Goal: Task Accomplishment & Management: Complete application form

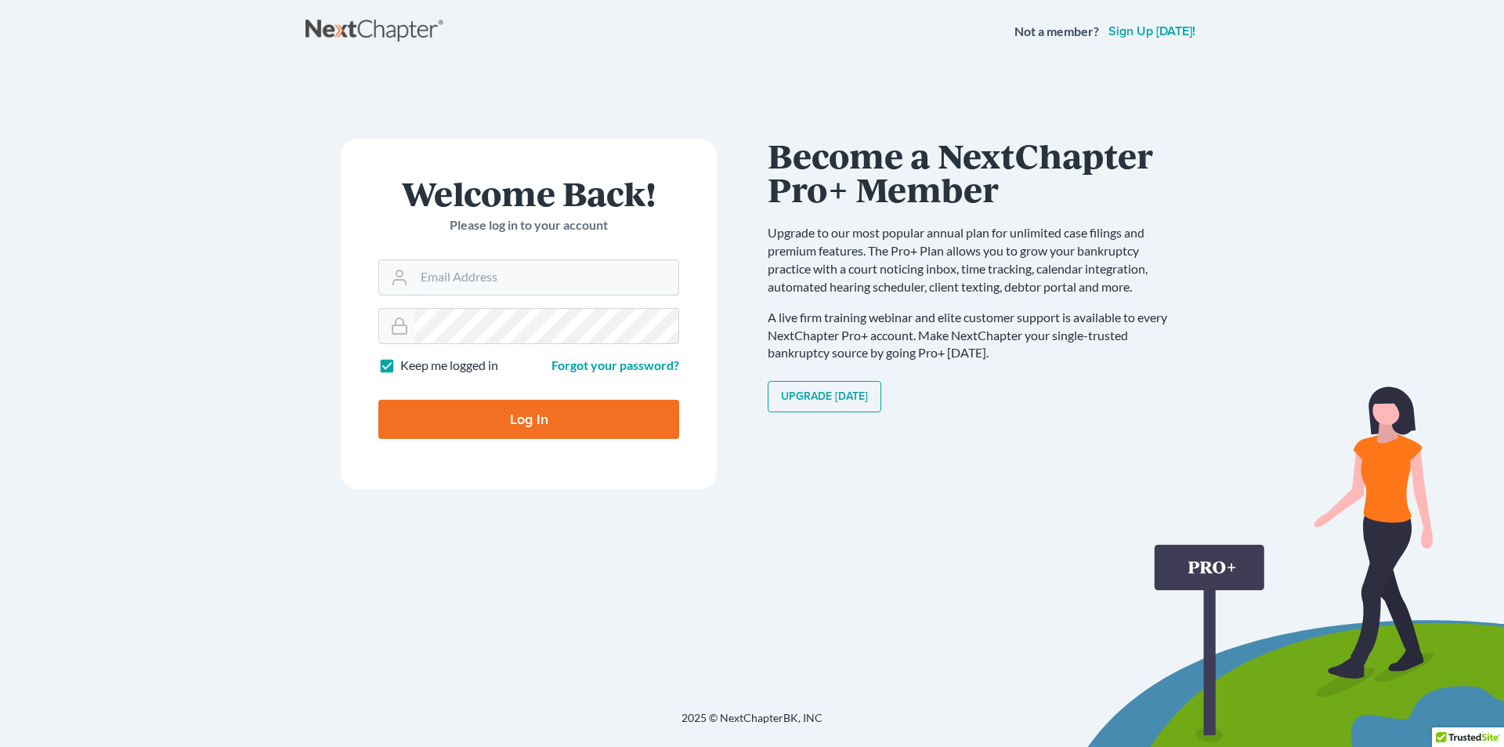
type input "[PERSON_NAME][EMAIL_ADDRESS][DOMAIN_NAME]"
click at [484, 420] on input "Log In" at bounding box center [528, 419] width 301 height 39
type input "Thinking..."
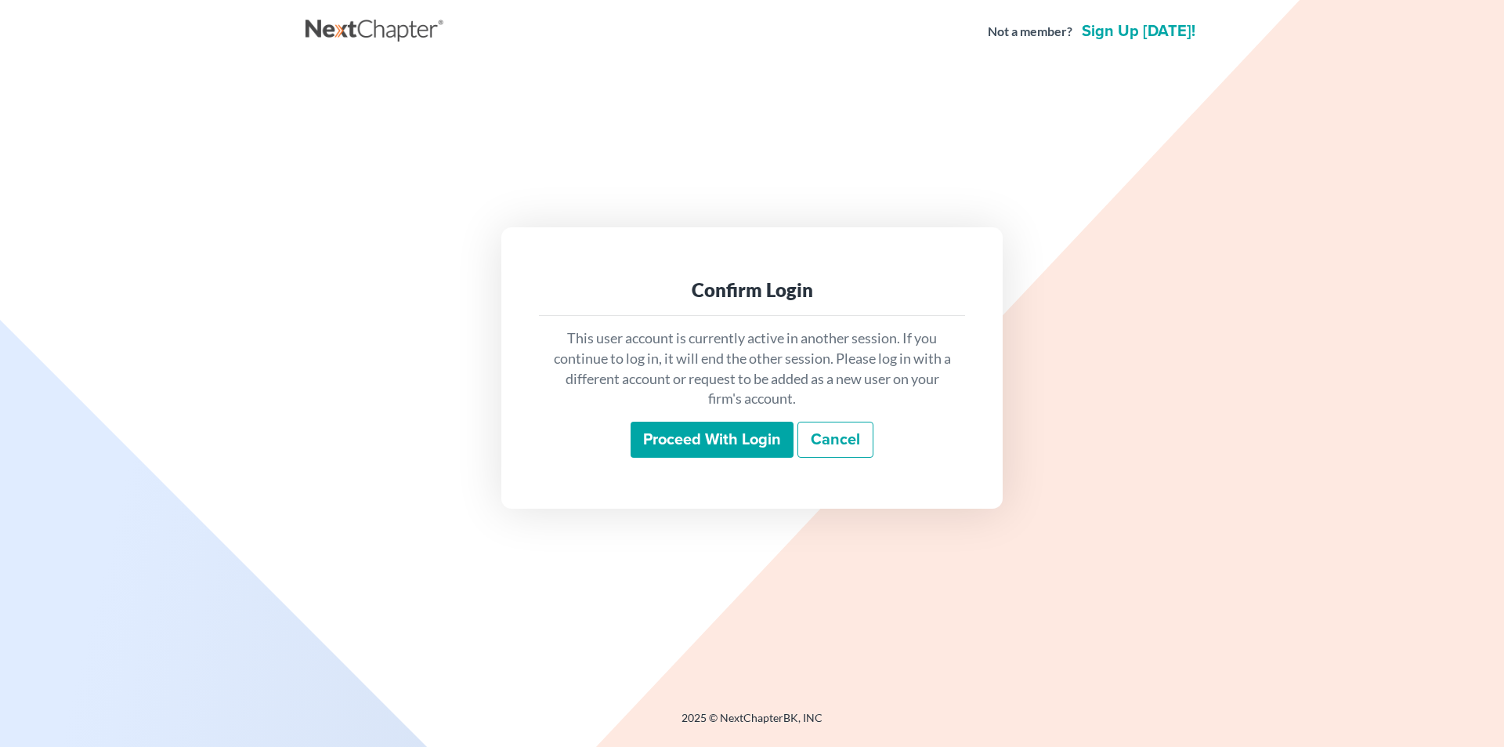
click at [726, 442] on input "Proceed with login" at bounding box center [712, 440] width 163 height 36
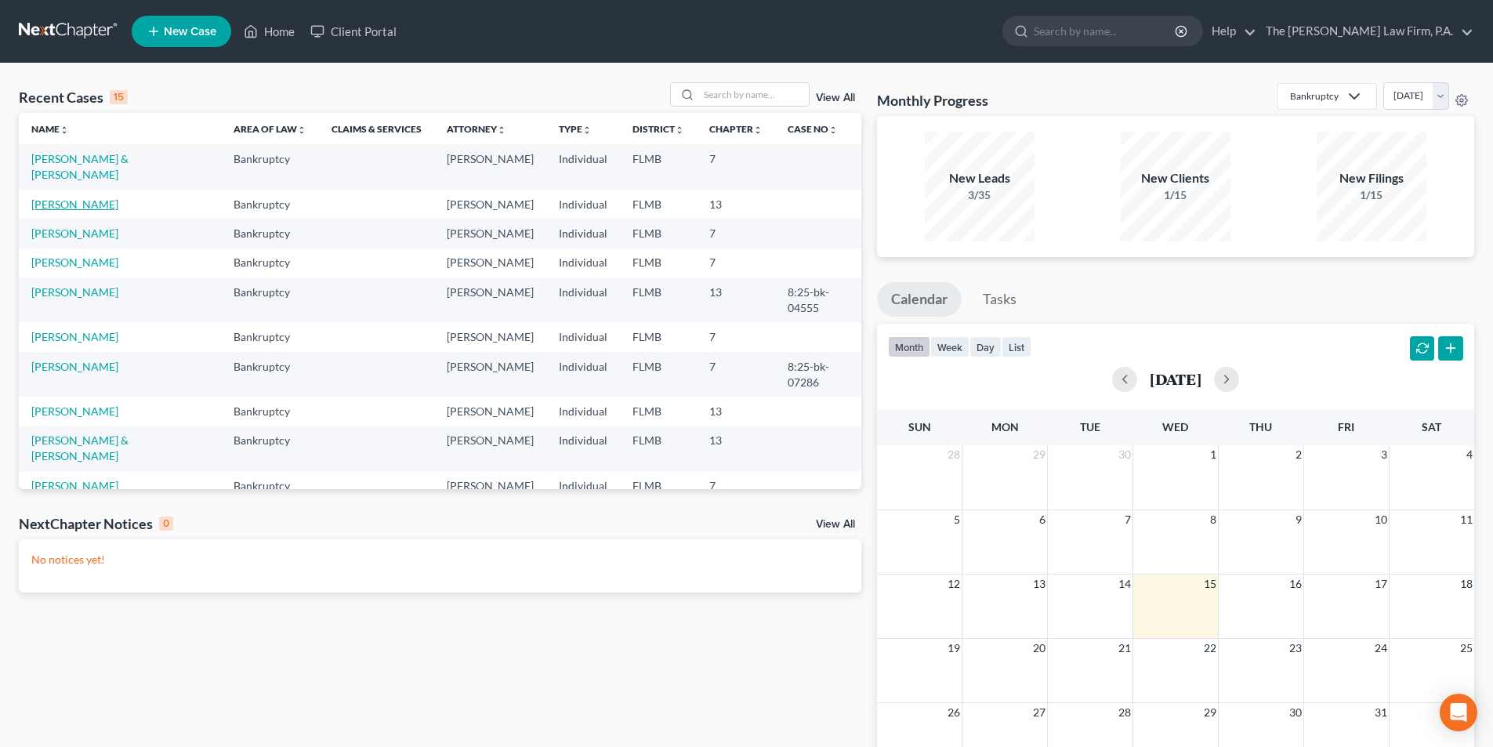
click at [49, 208] on link "Hay, Sarah" at bounding box center [74, 203] width 87 height 13
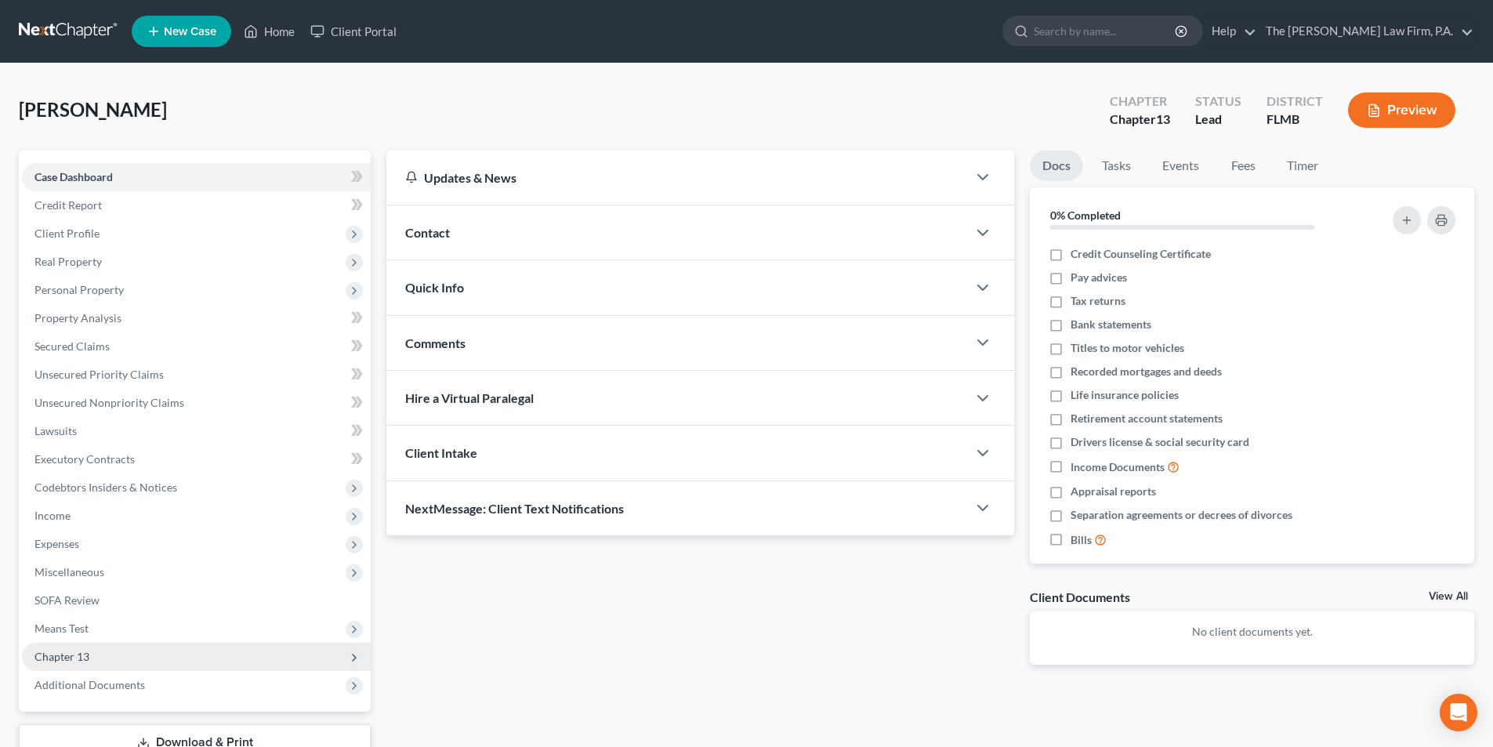
click at [67, 655] on span "Chapter 13" at bounding box center [61, 656] width 55 height 13
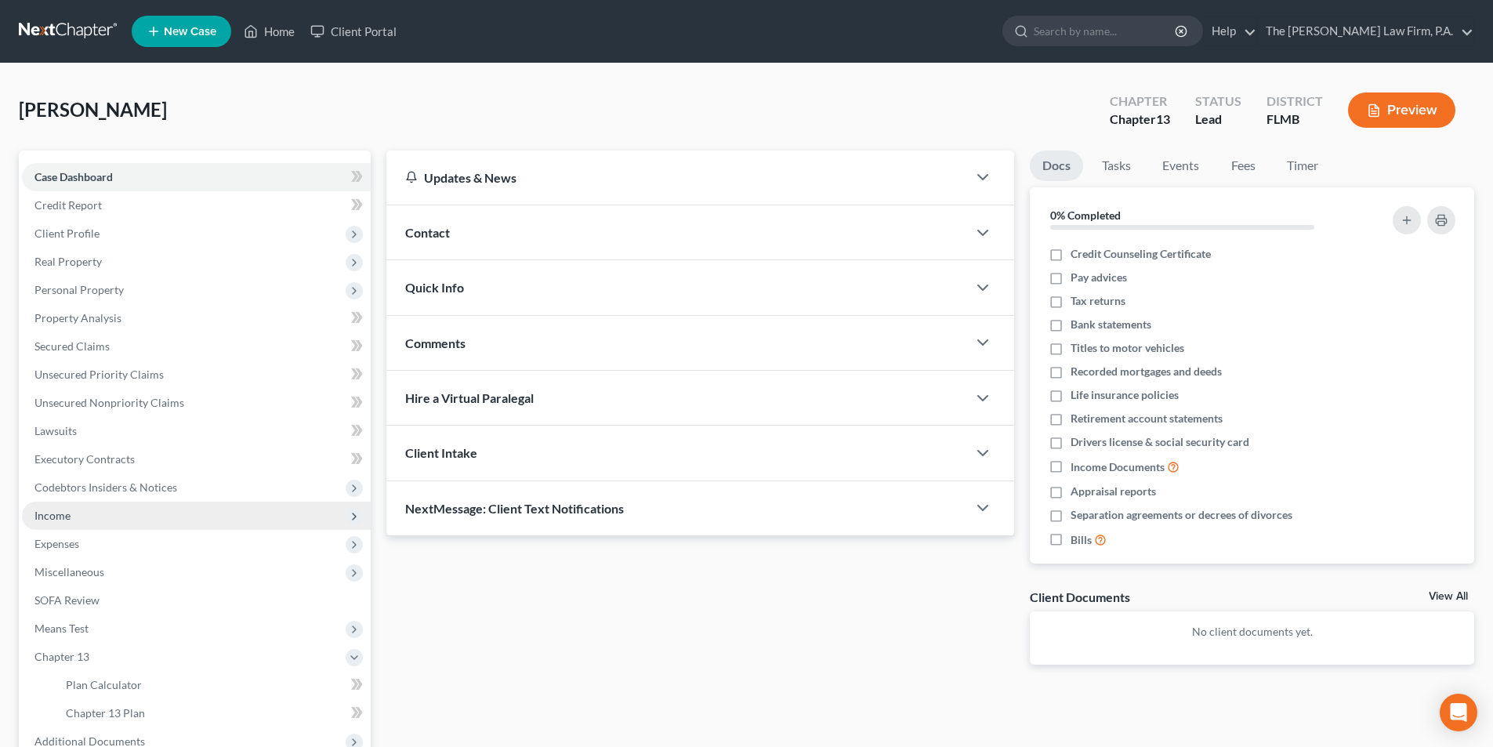
click at [72, 513] on span "Income" at bounding box center [196, 515] width 349 height 28
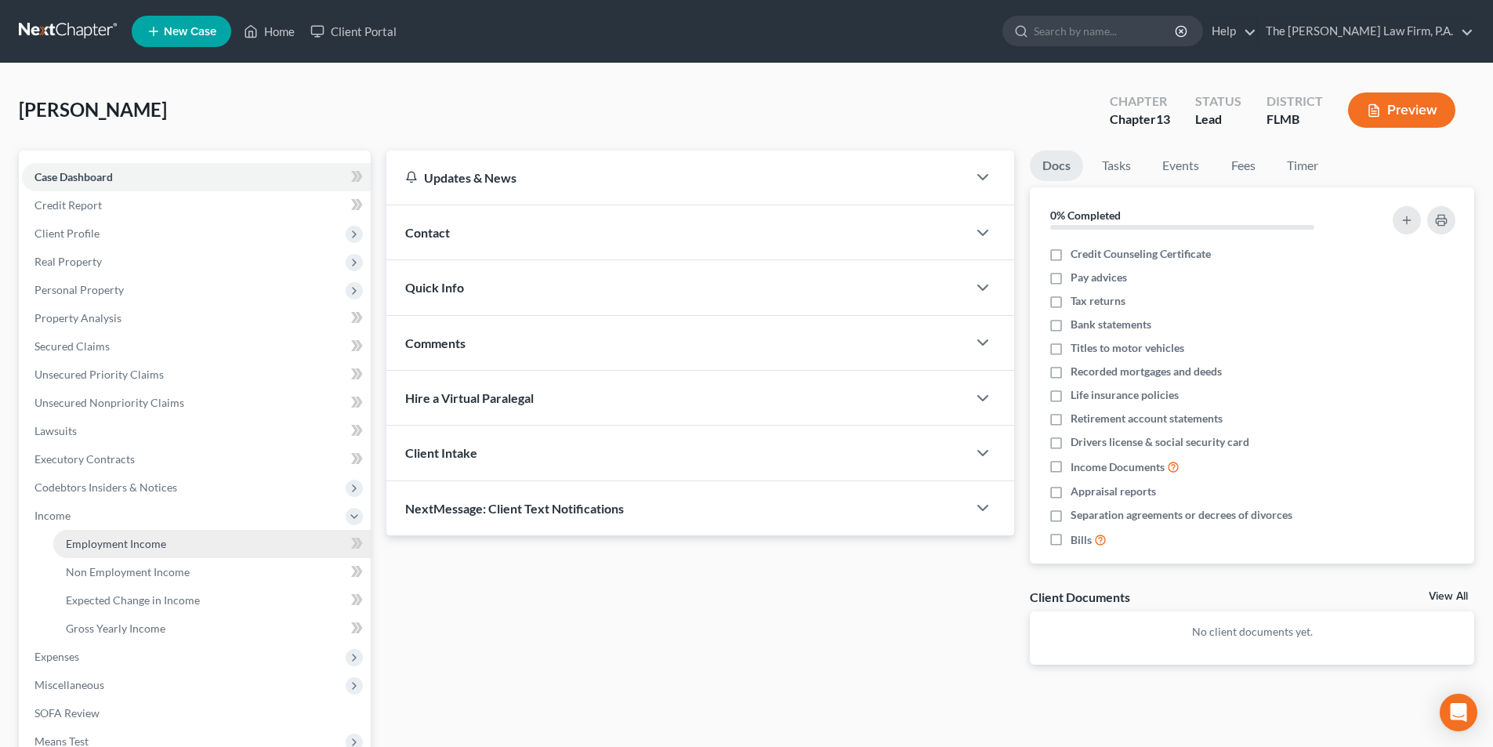
click at [107, 540] on span "Employment Income" at bounding box center [116, 543] width 100 height 13
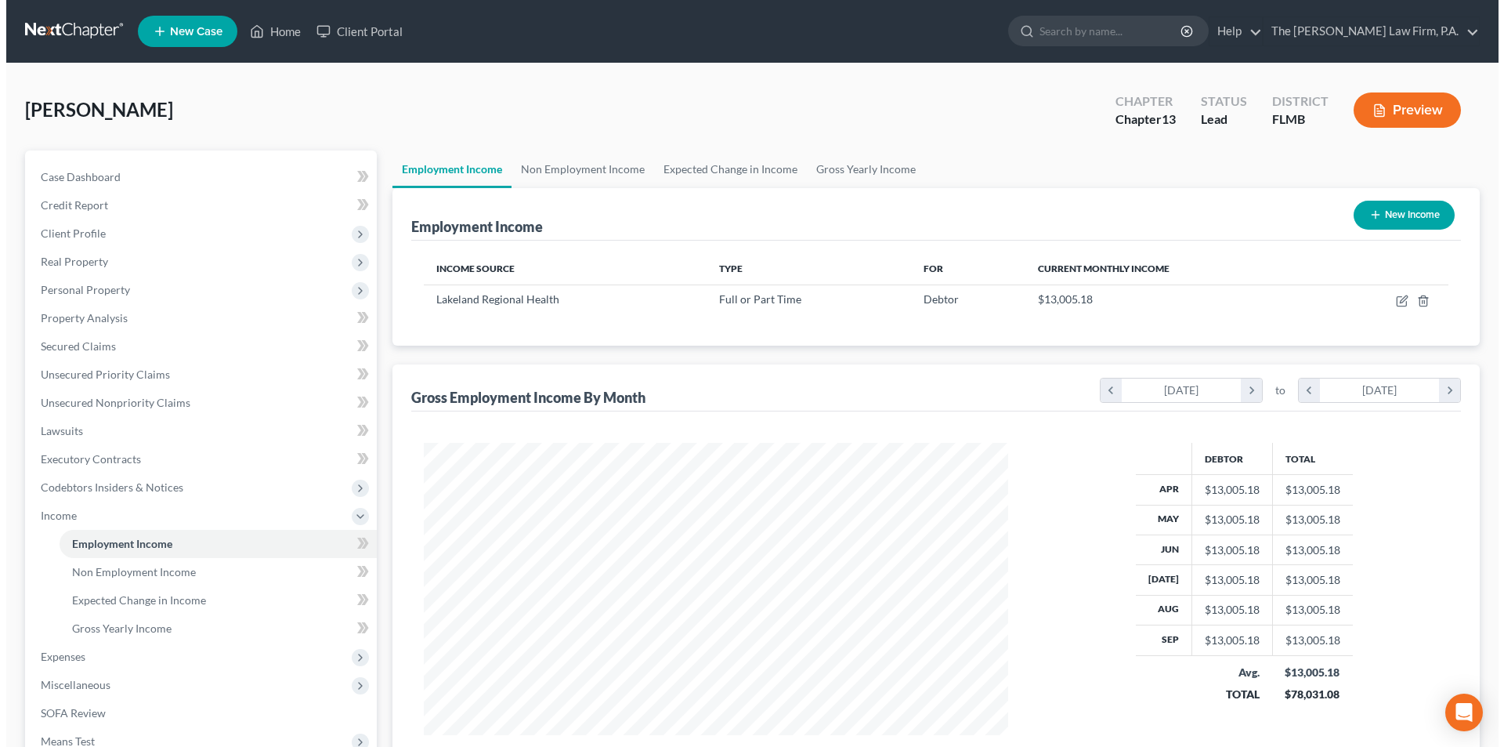
scroll to position [292, 616]
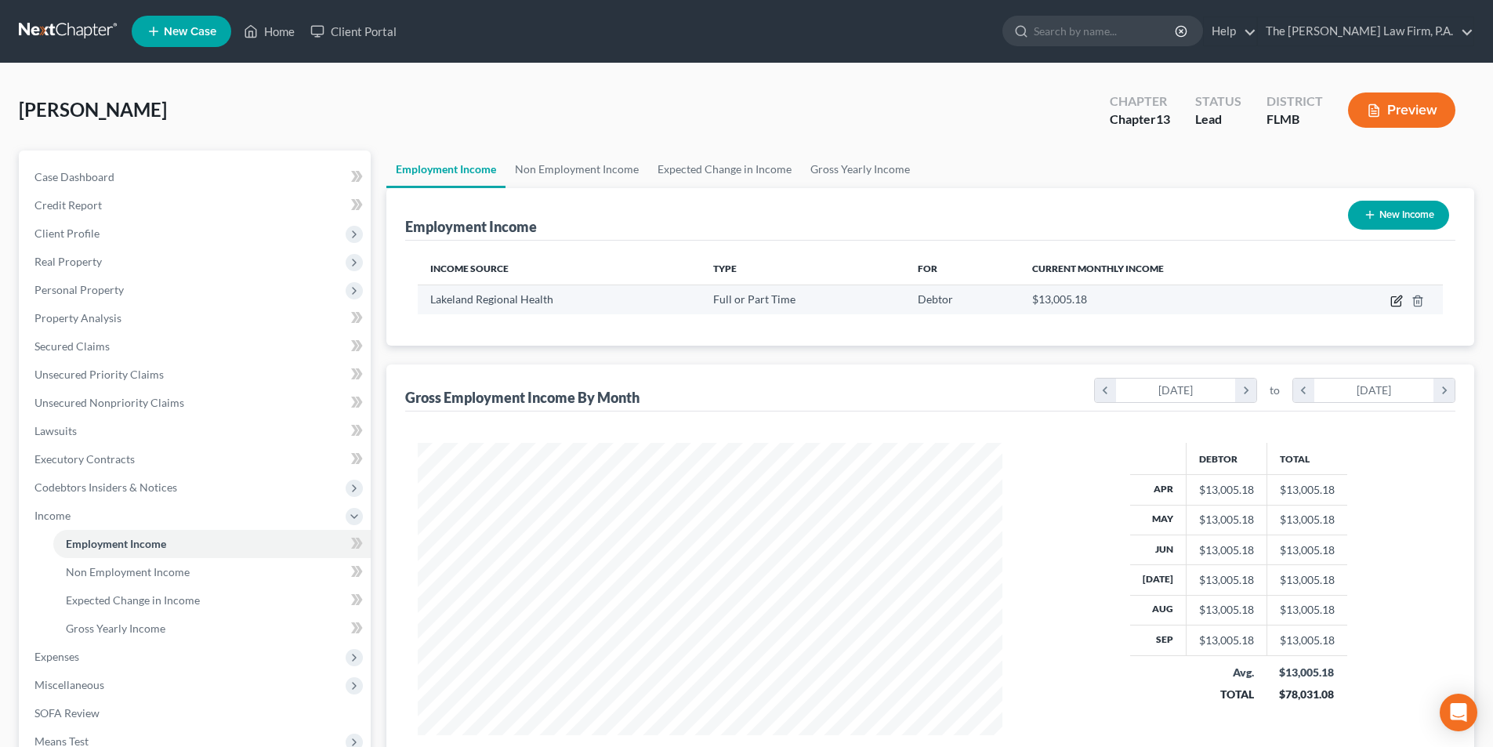
click at [1392, 297] on icon "button" at bounding box center [1395, 301] width 9 height 9
select select "0"
select select "9"
select select "2"
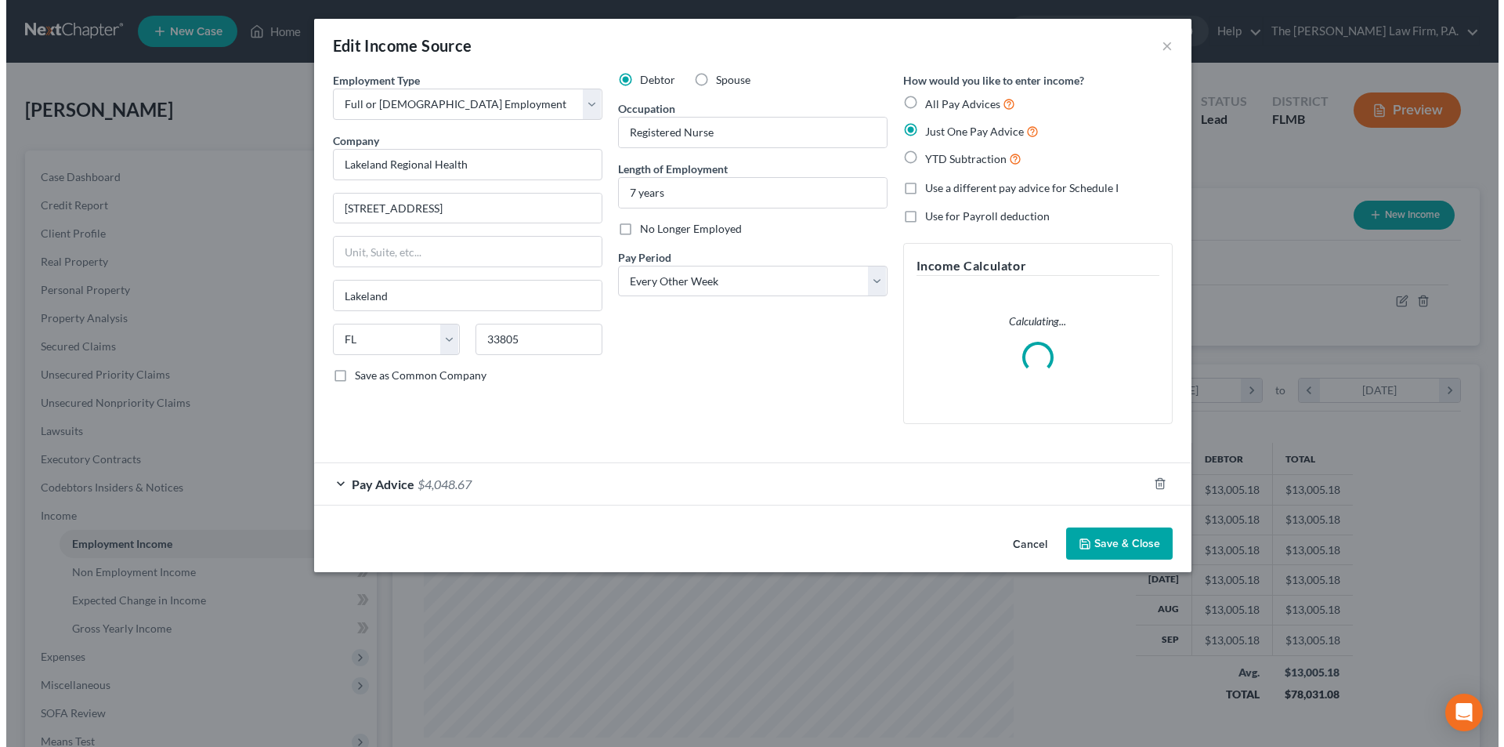
scroll to position [295, 621]
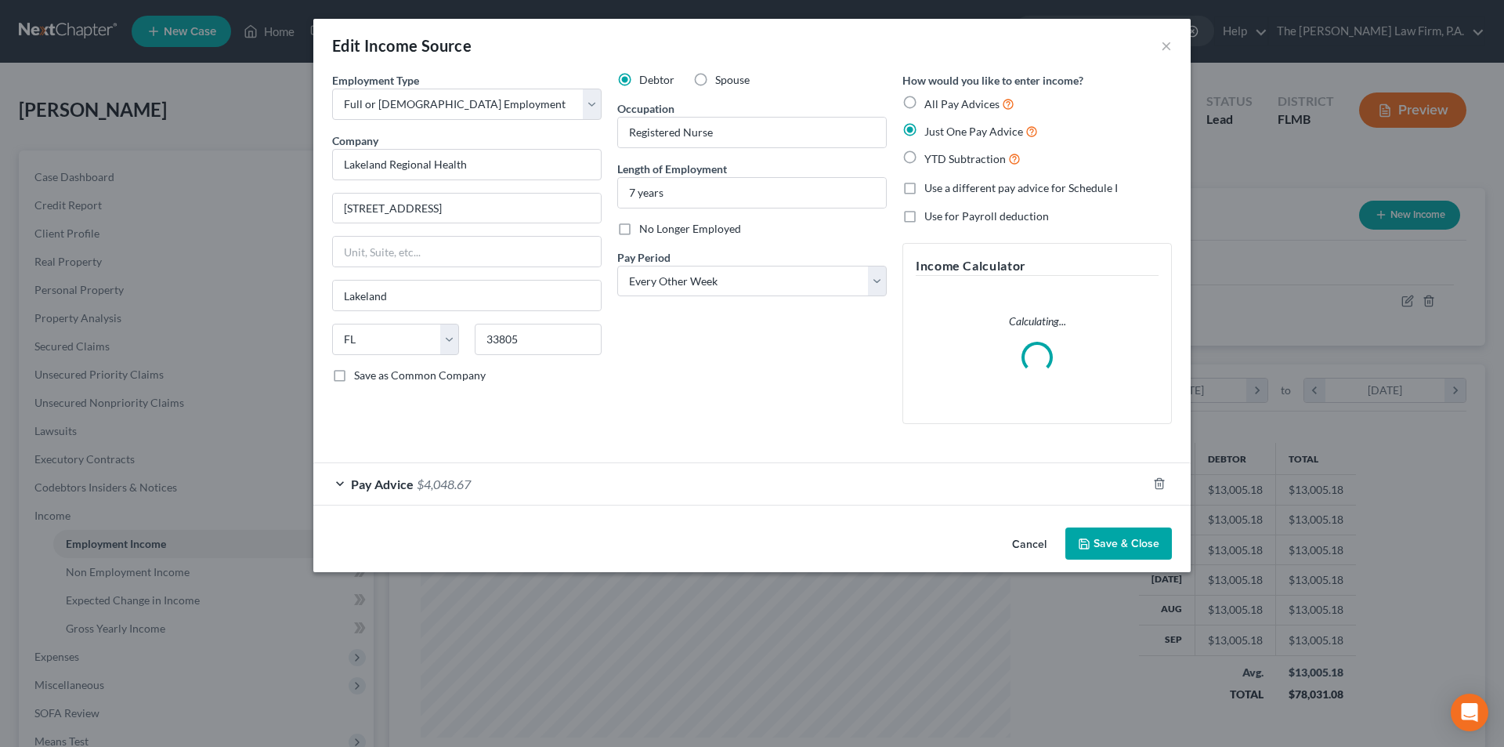
click at [398, 491] on div "Pay Advice $4,048.67" at bounding box center [730, 484] width 834 height 42
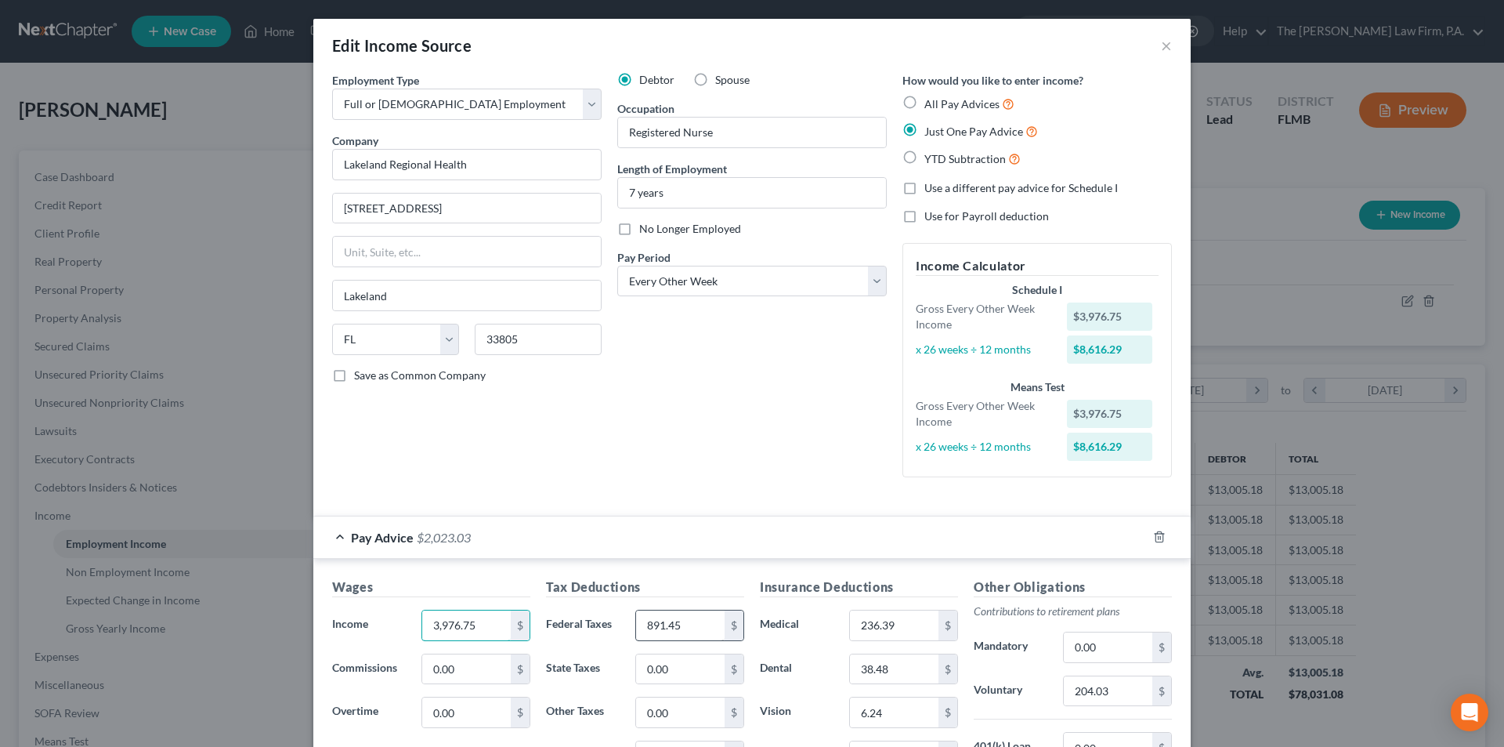
type input "3,976.75"
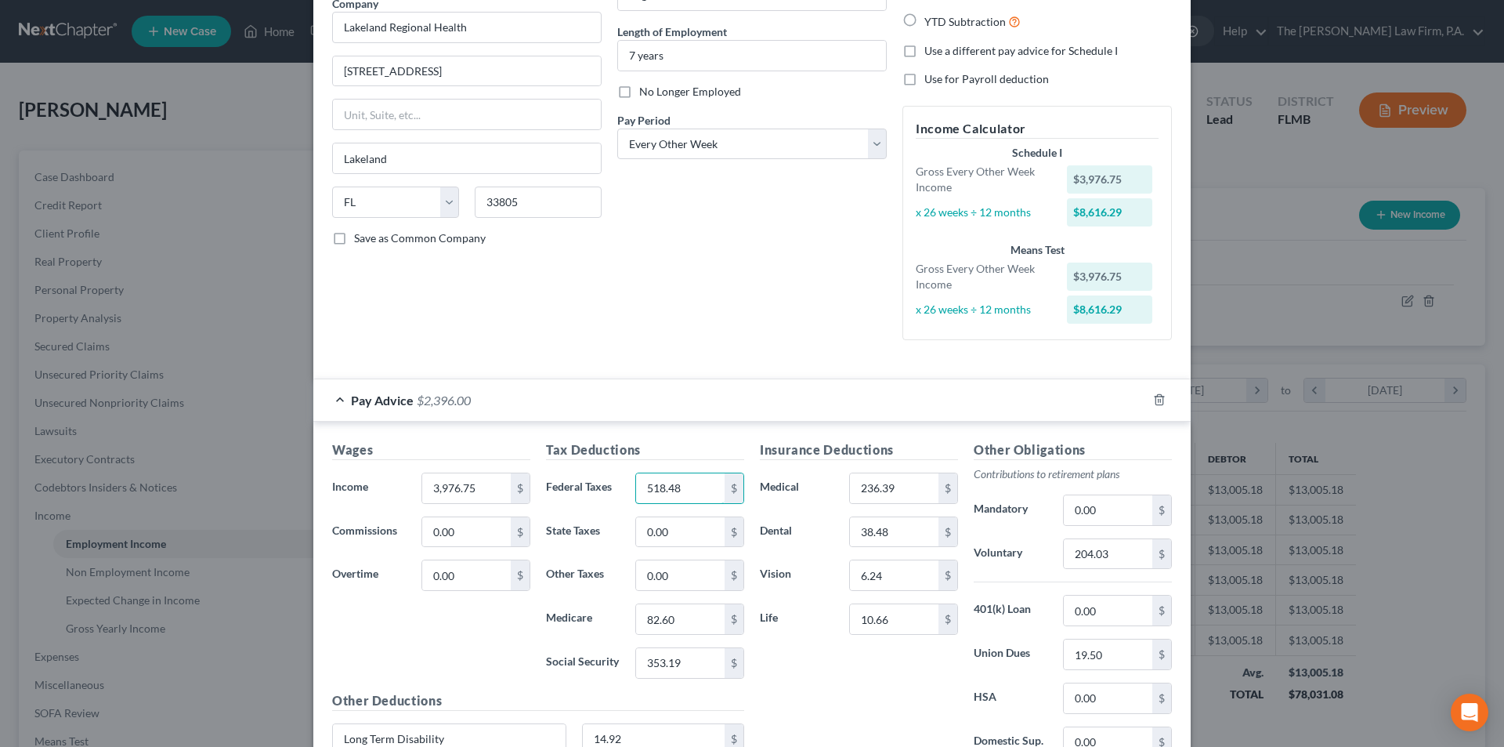
scroll to position [157, 0]
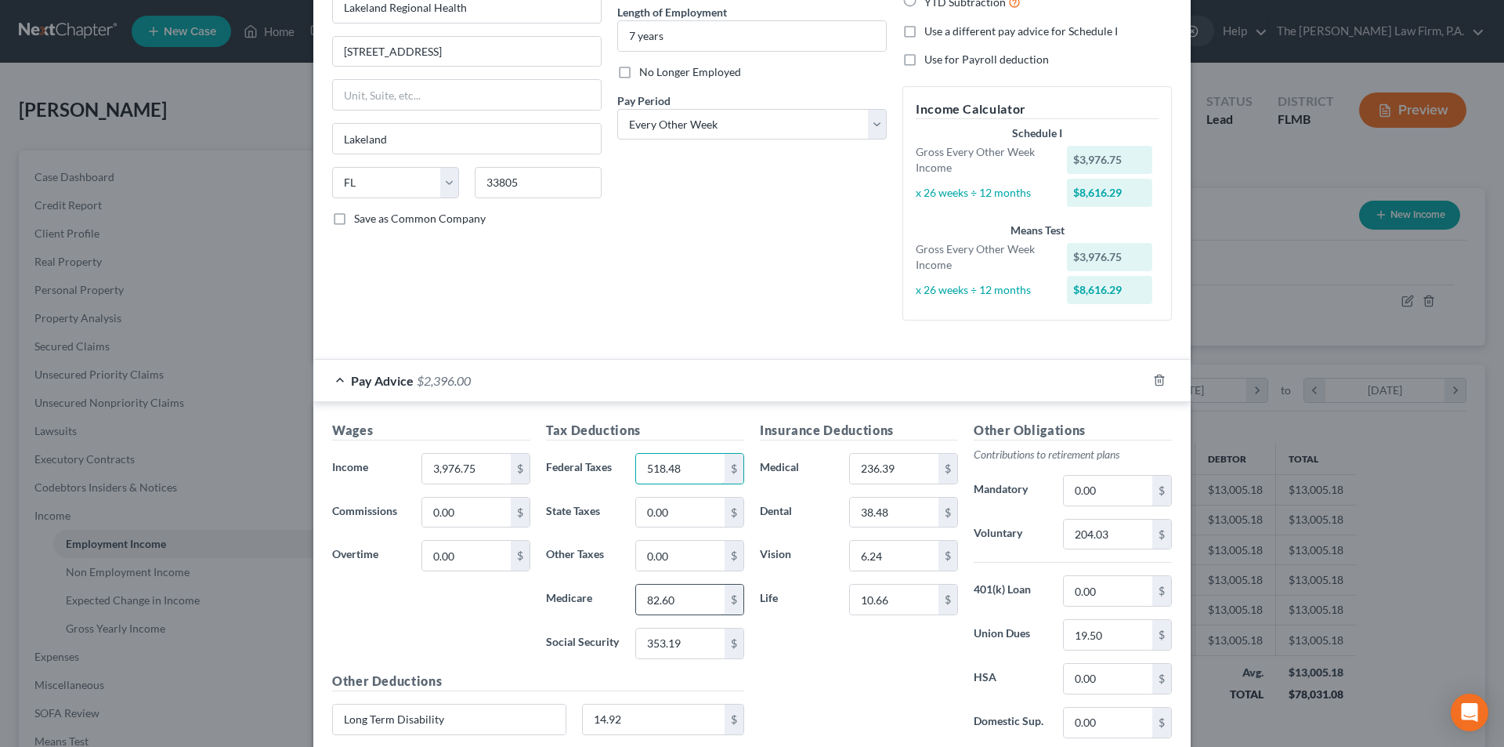
type input "518.48"
click at [680, 601] on input "82.60" at bounding box center [680, 599] width 89 height 30
type input "53.37"
type input "228.21"
click at [871, 674] on div "Insurance Deductions Medical 236.39 $ Dental 38.48 $ Vision 6.24 $ Life 10.66 $" at bounding box center [859, 586] width 214 height 330
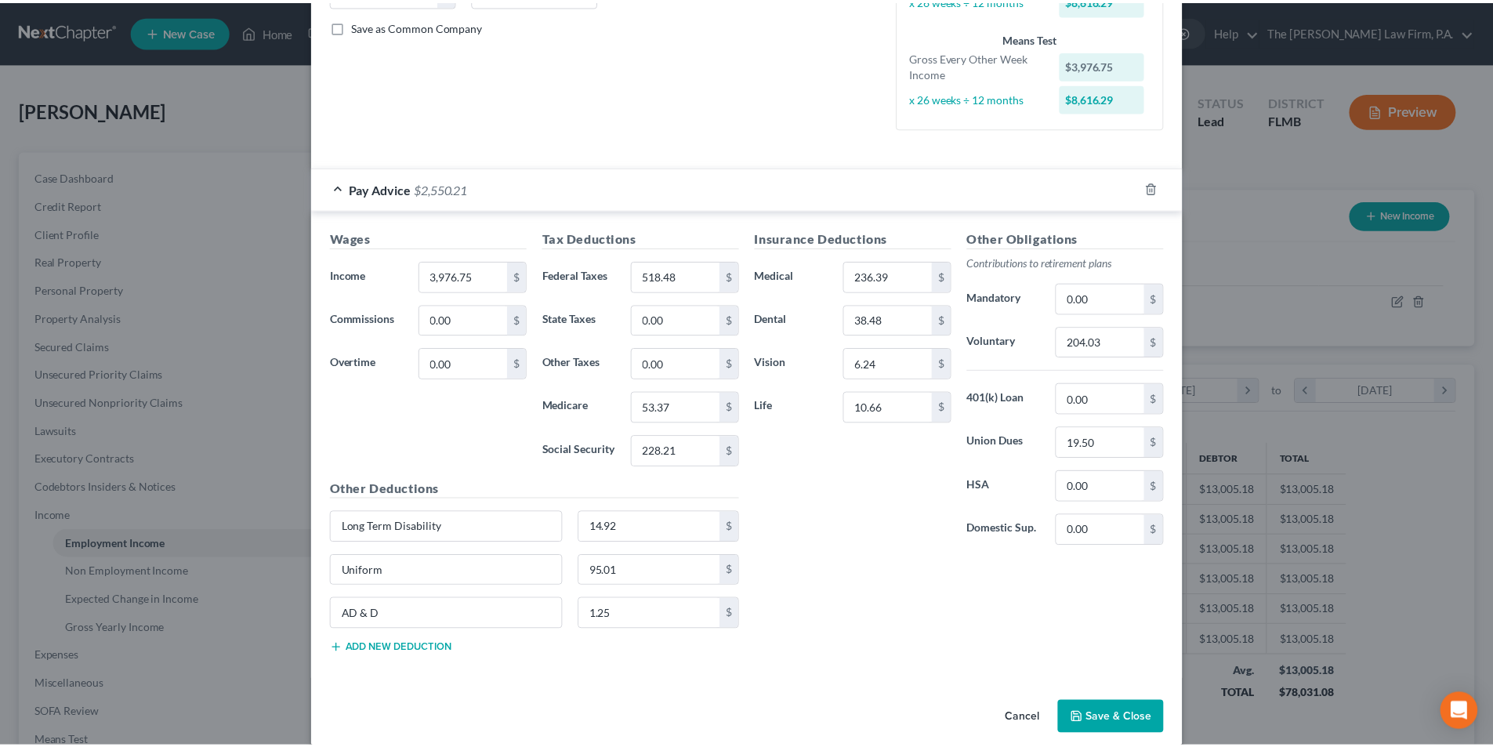
scroll to position [368, 0]
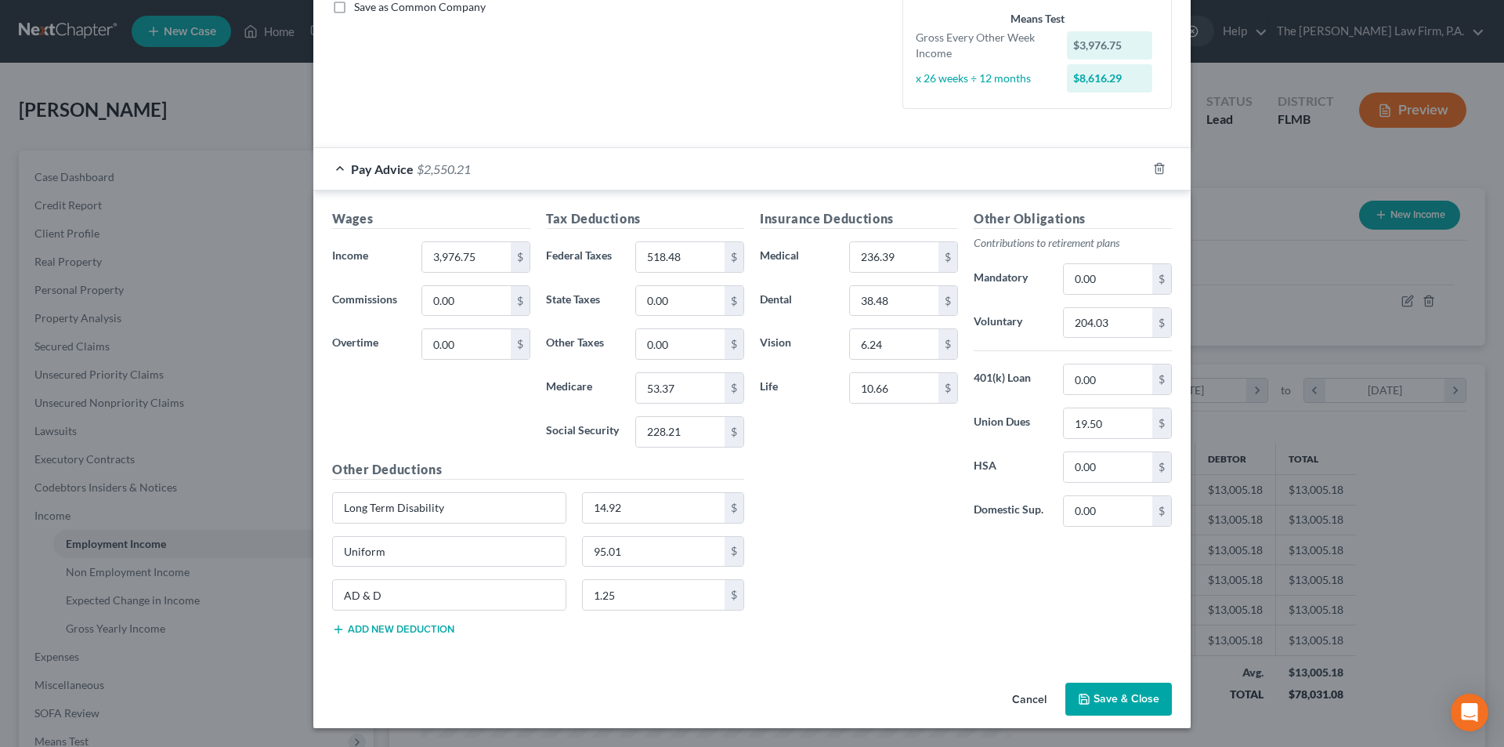
click at [1128, 697] on button "Save & Close" at bounding box center [1119, 698] width 107 height 33
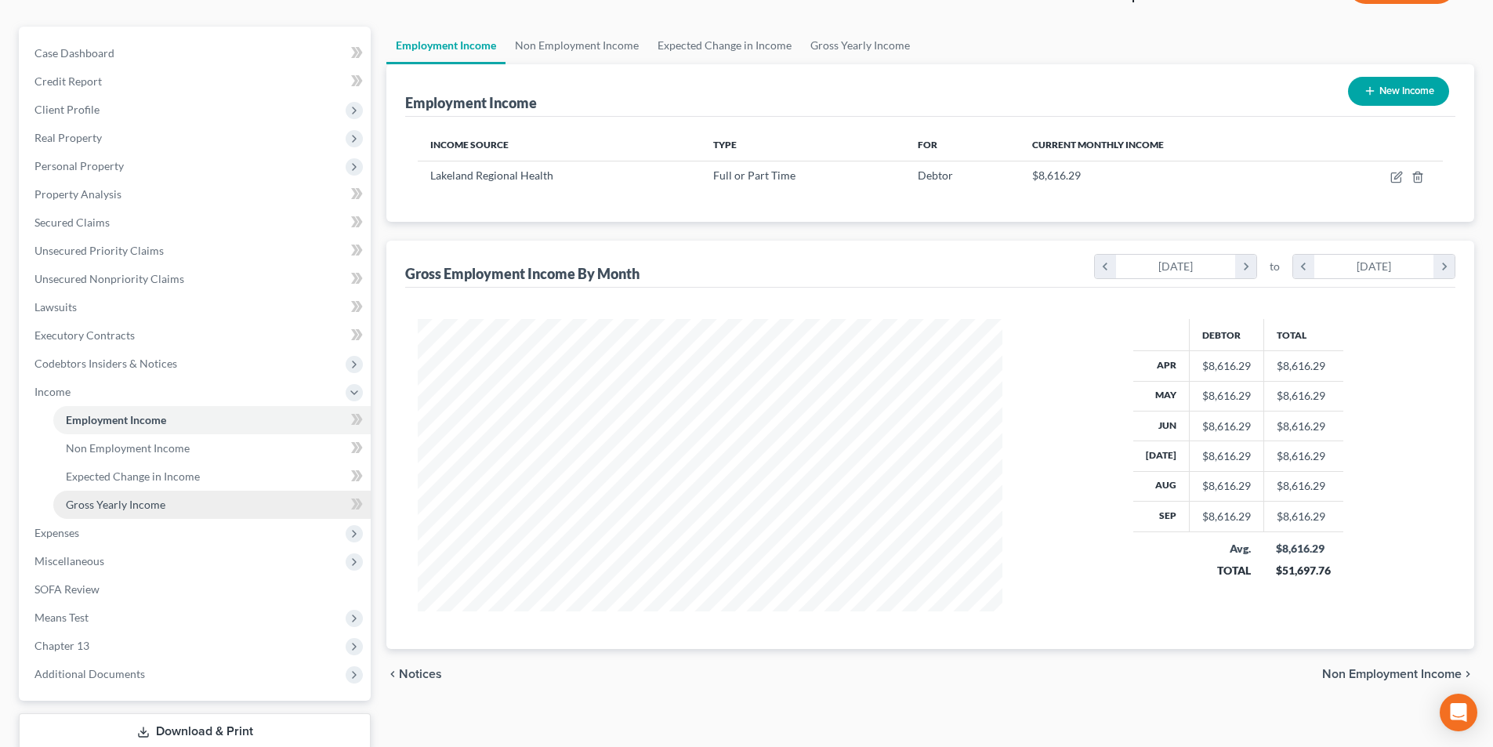
scroll to position [157, 0]
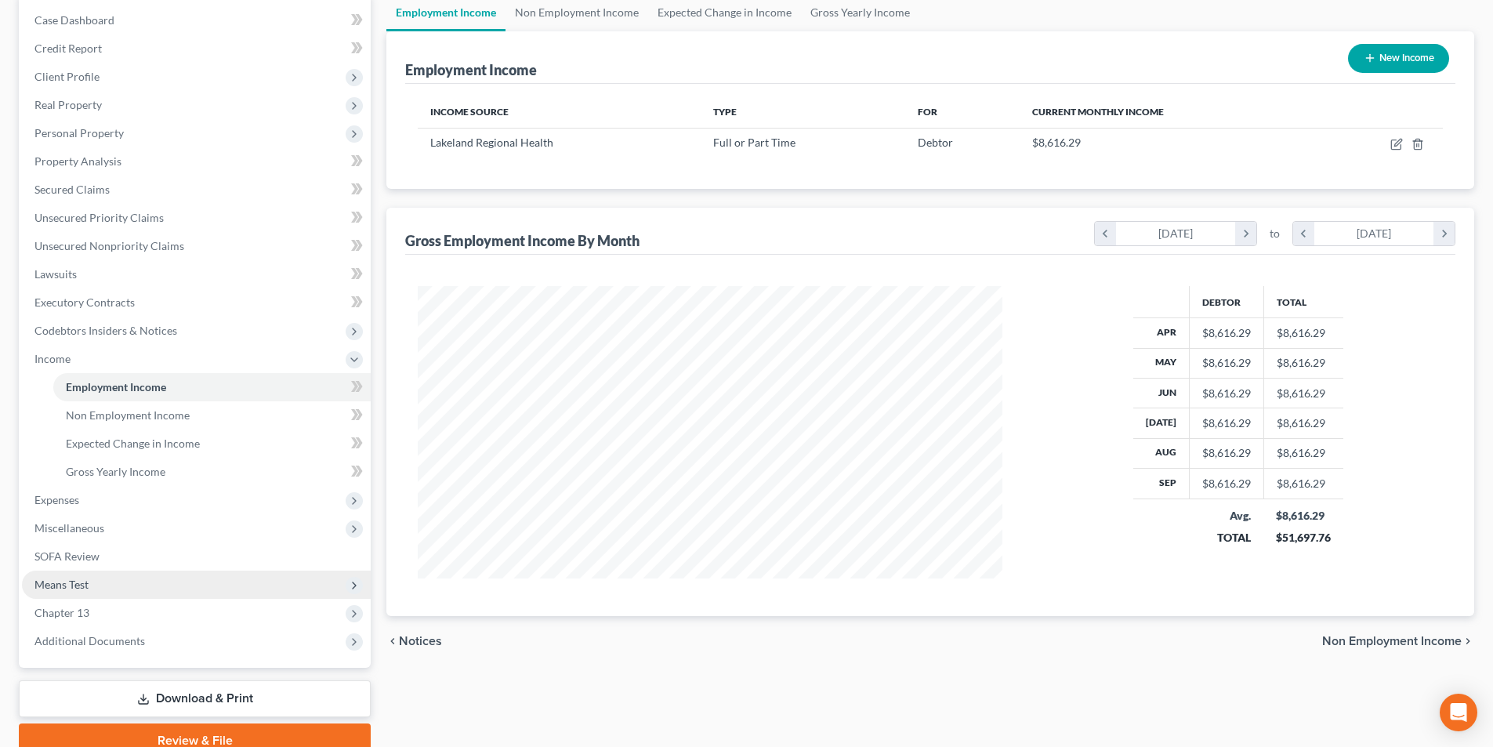
click at [81, 586] on span "Means Test" at bounding box center [61, 583] width 54 height 13
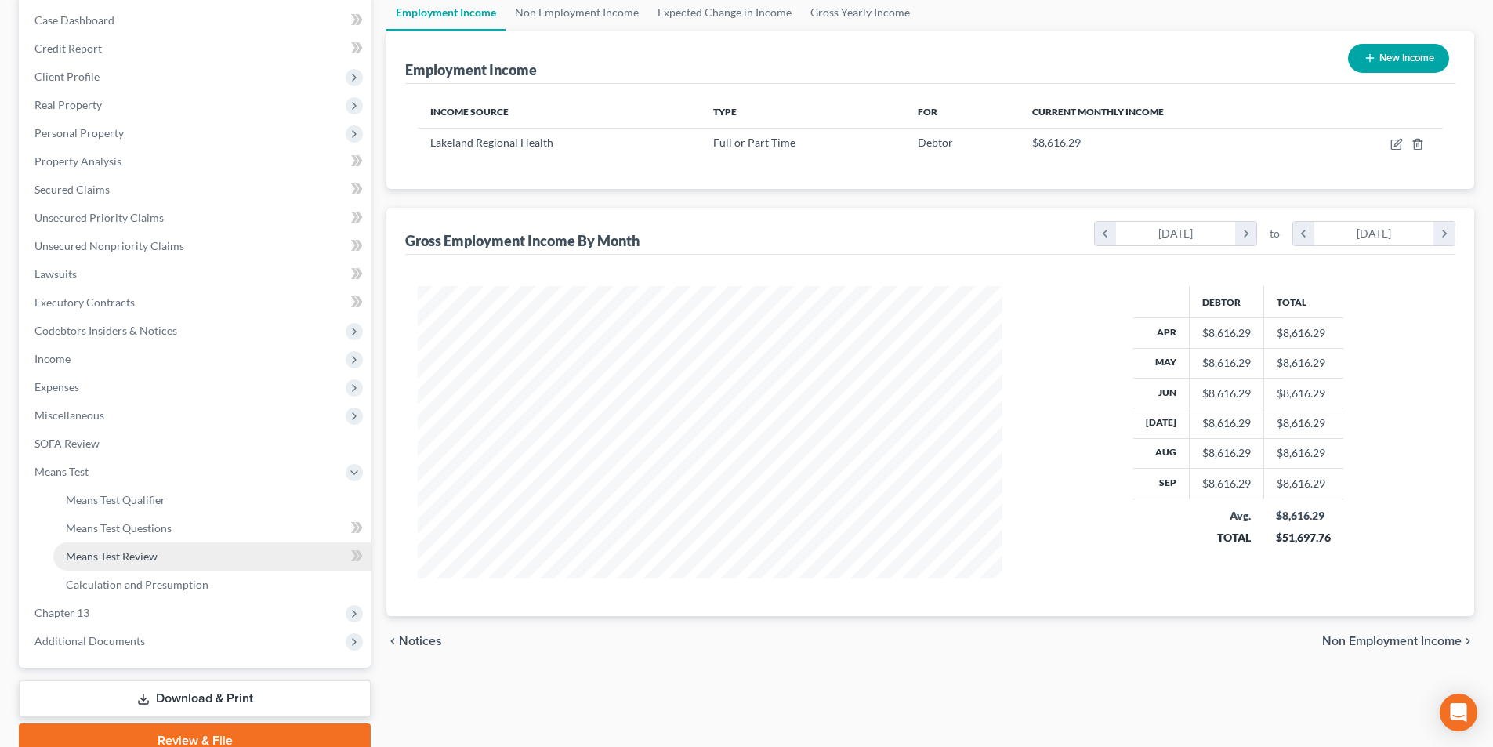
click at [122, 554] on span "Means Test Review" at bounding box center [112, 555] width 92 height 13
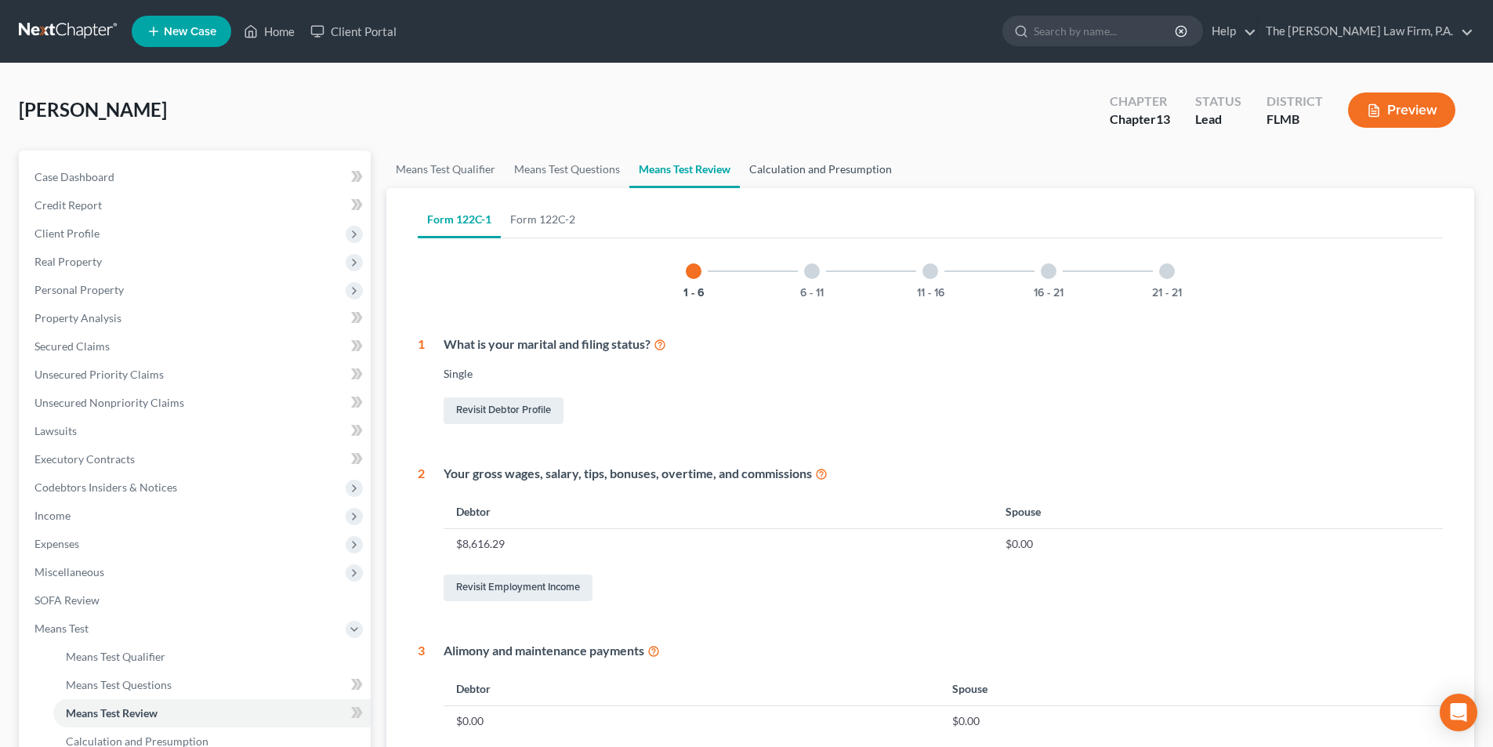
click at [830, 171] on link "Calculation and Presumption" at bounding box center [820, 169] width 161 height 38
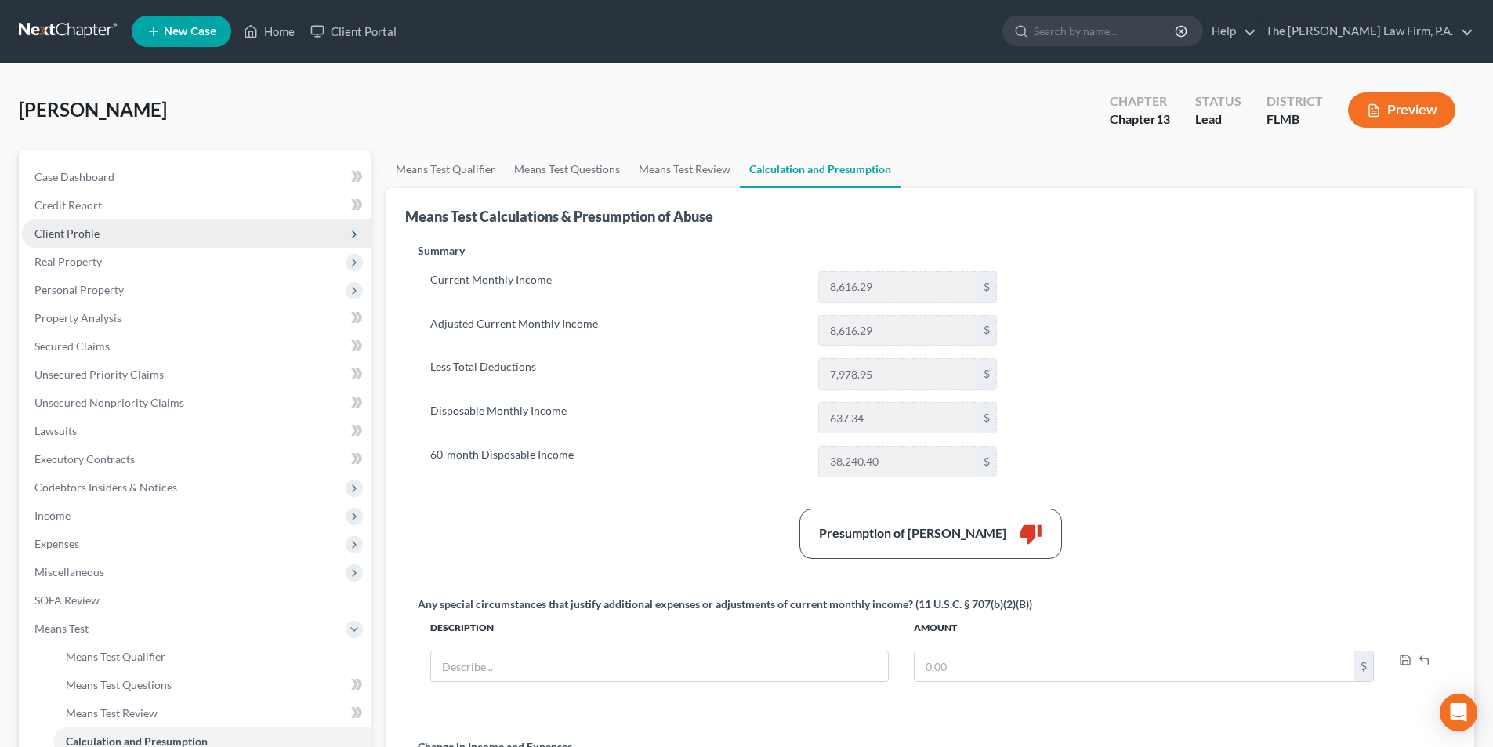
click at [74, 235] on span "Client Profile" at bounding box center [66, 232] width 65 height 13
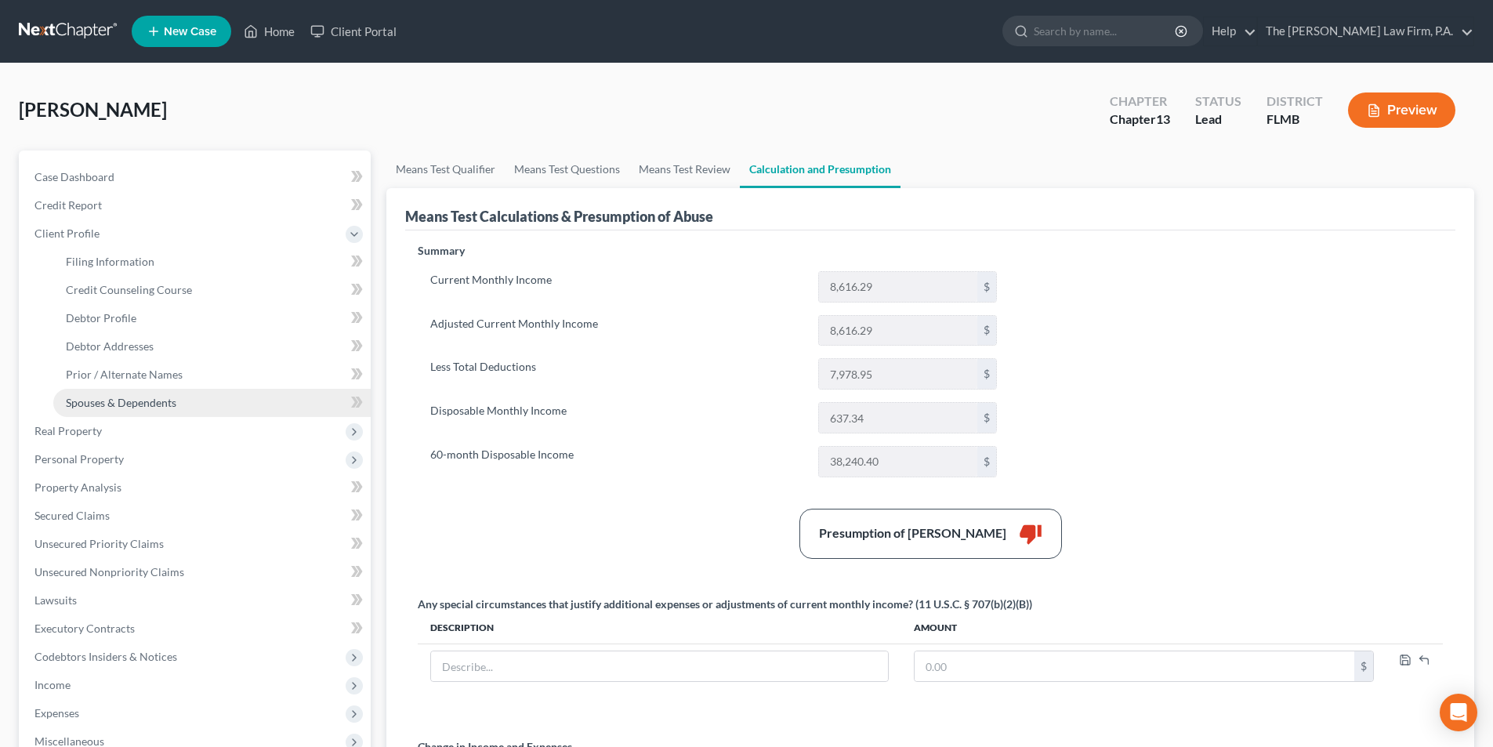
click at [99, 404] on span "Spouses & Dependents" at bounding box center [121, 402] width 110 height 13
